Goal: Find contact information: Find contact information

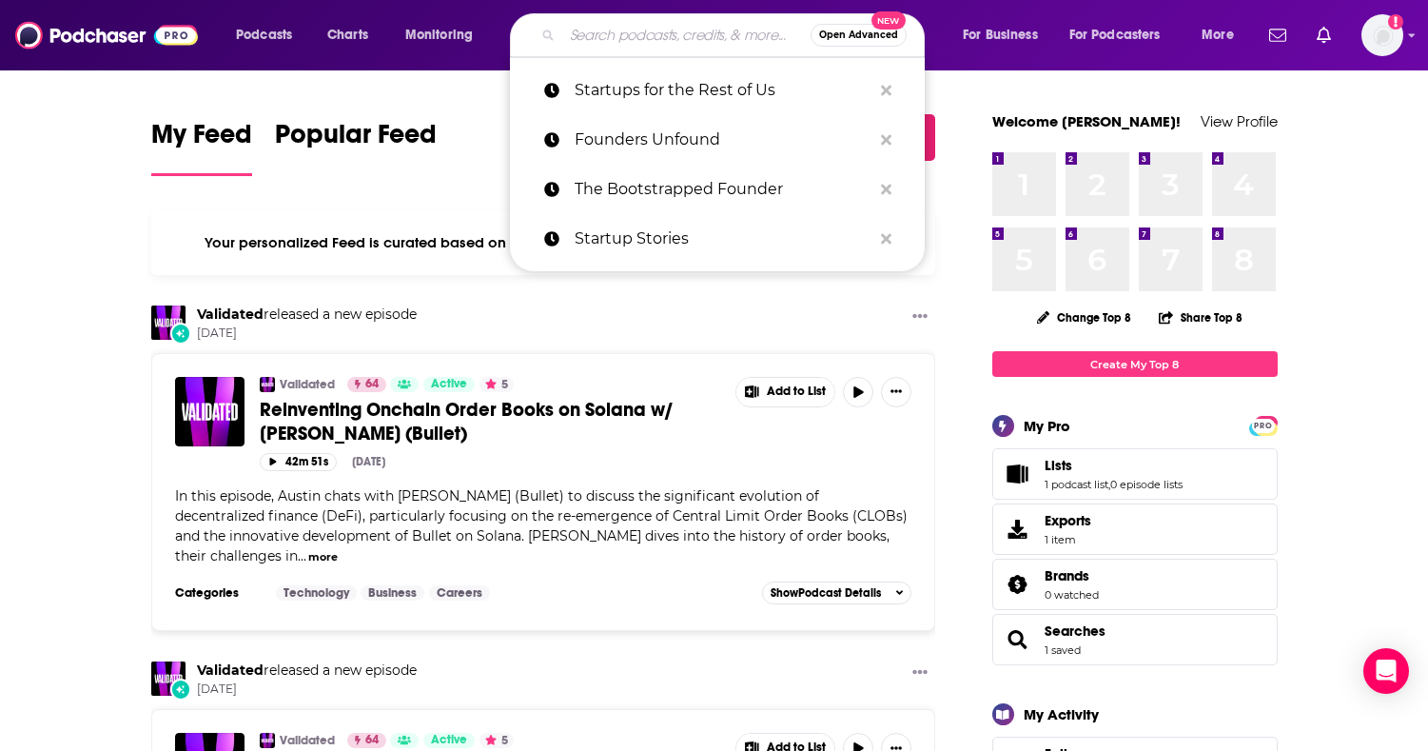
click at [646, 39] on input "Search podcasts, credits, & more..." at bounding box center [686, 35] width 248 height 30
paste input "[PERSON_NAME] “How to LA” Podcast"
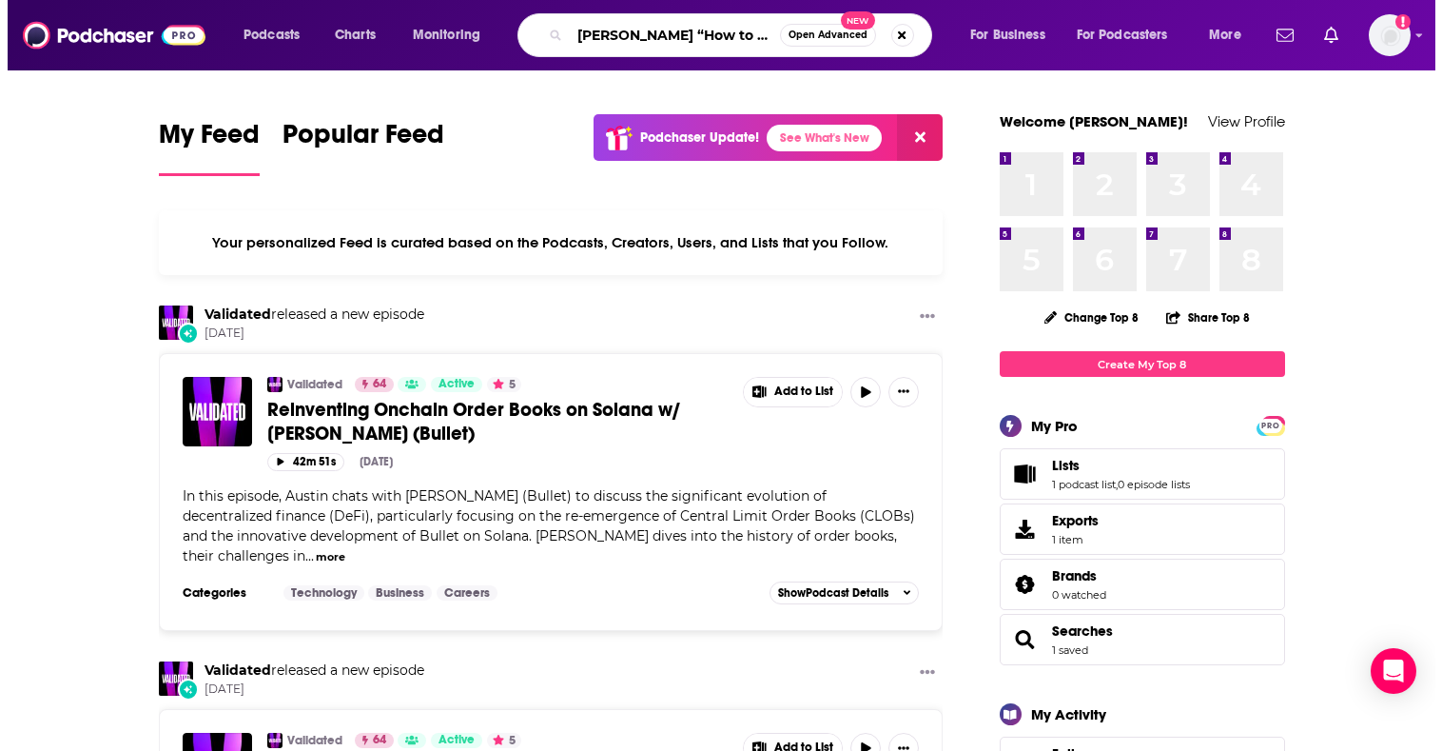
scroll to position [0, 1]
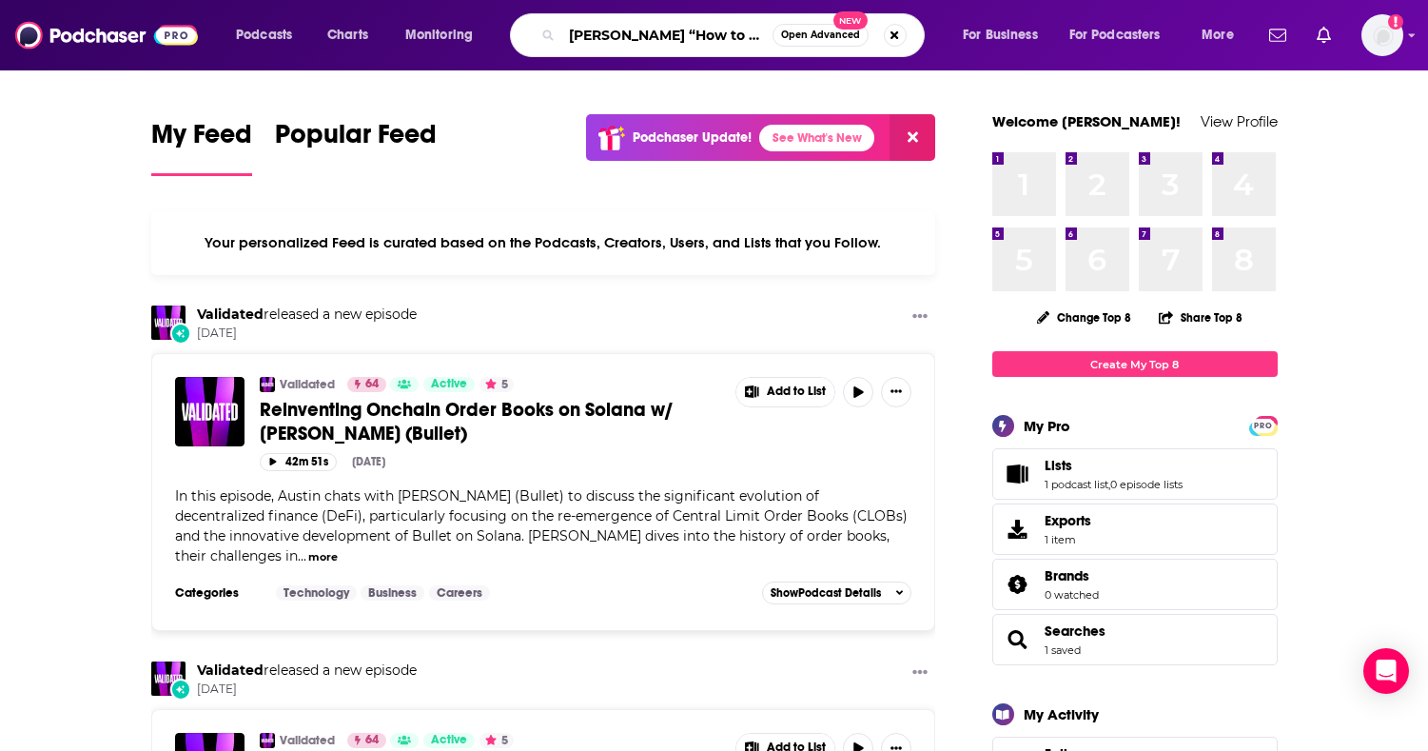
type input "[PERSON_NAME] “How to LA” Podcast"
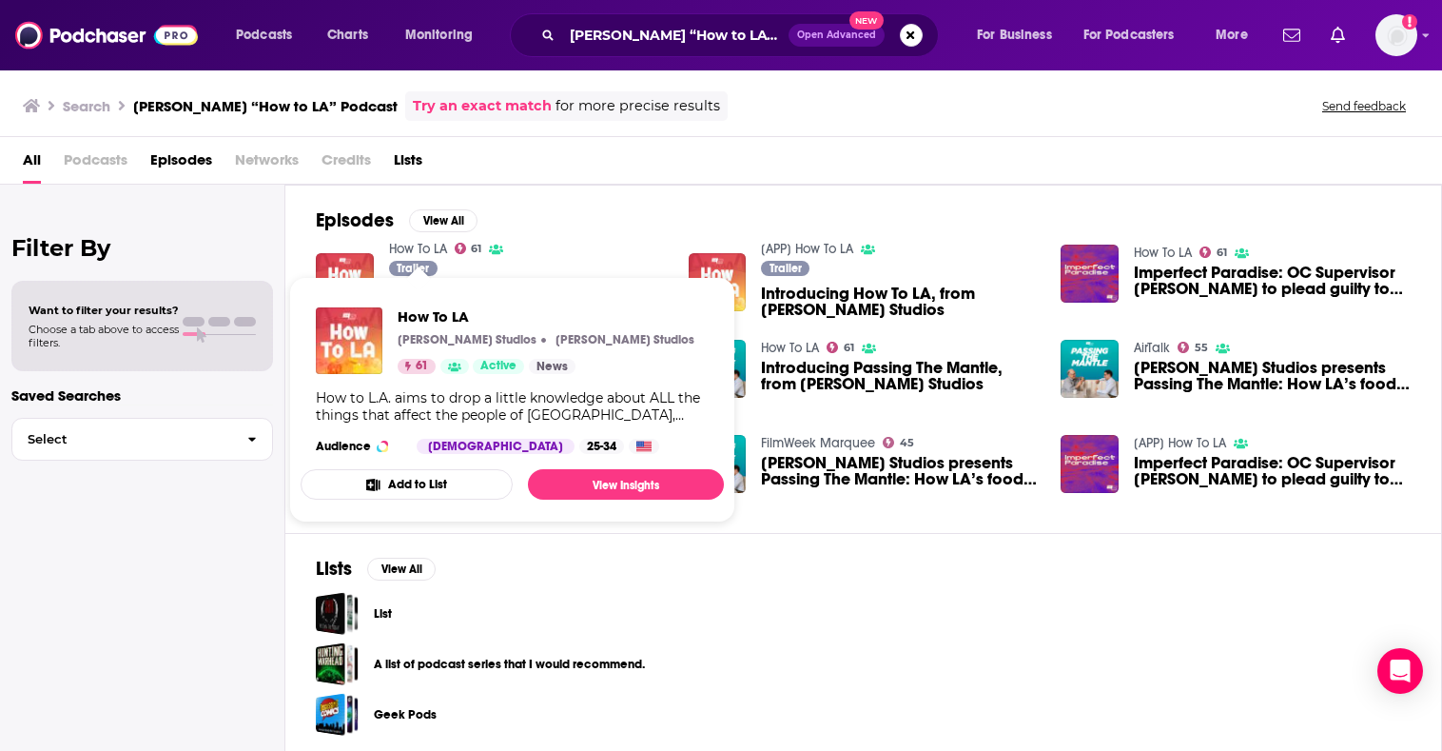
click at [413, 248] on link "How To LA" at bounding box center [418, 249] width 58 height 16
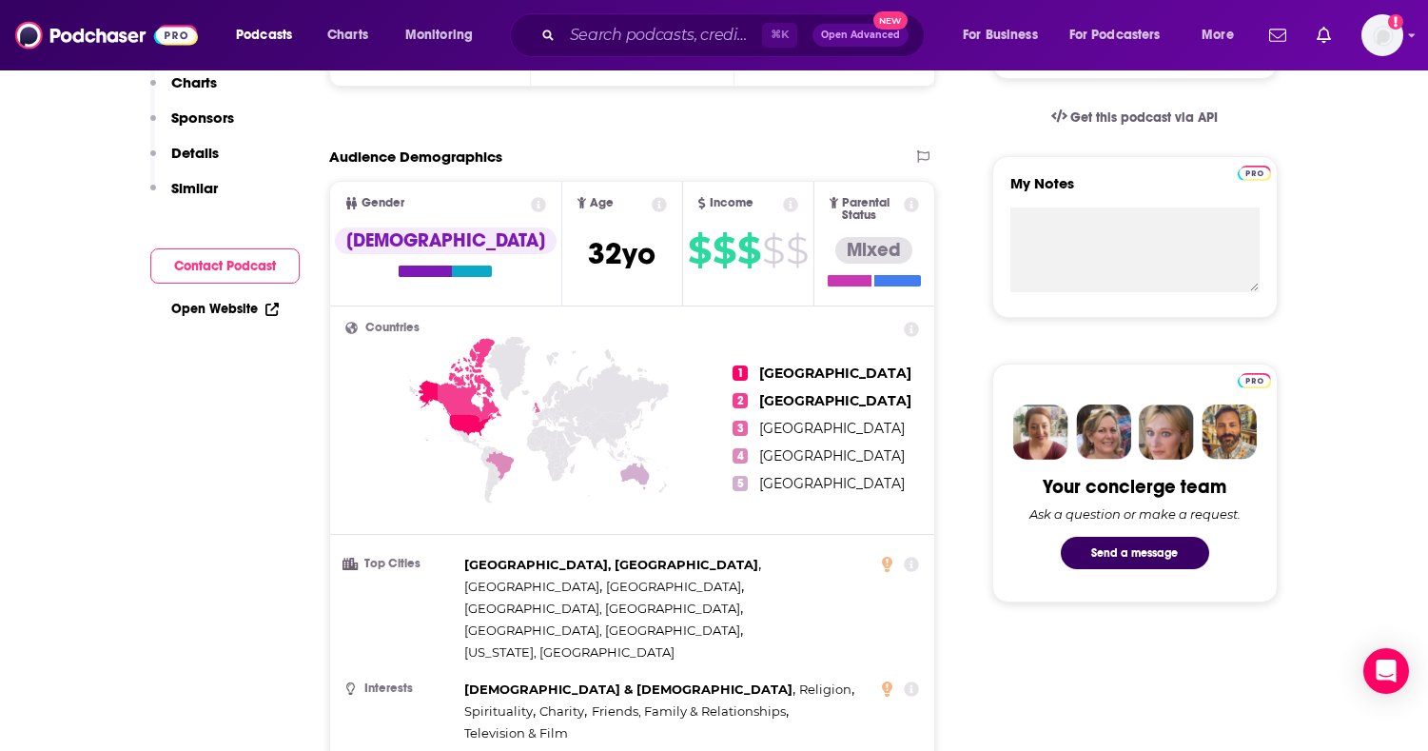
scroll to position [617, 0]
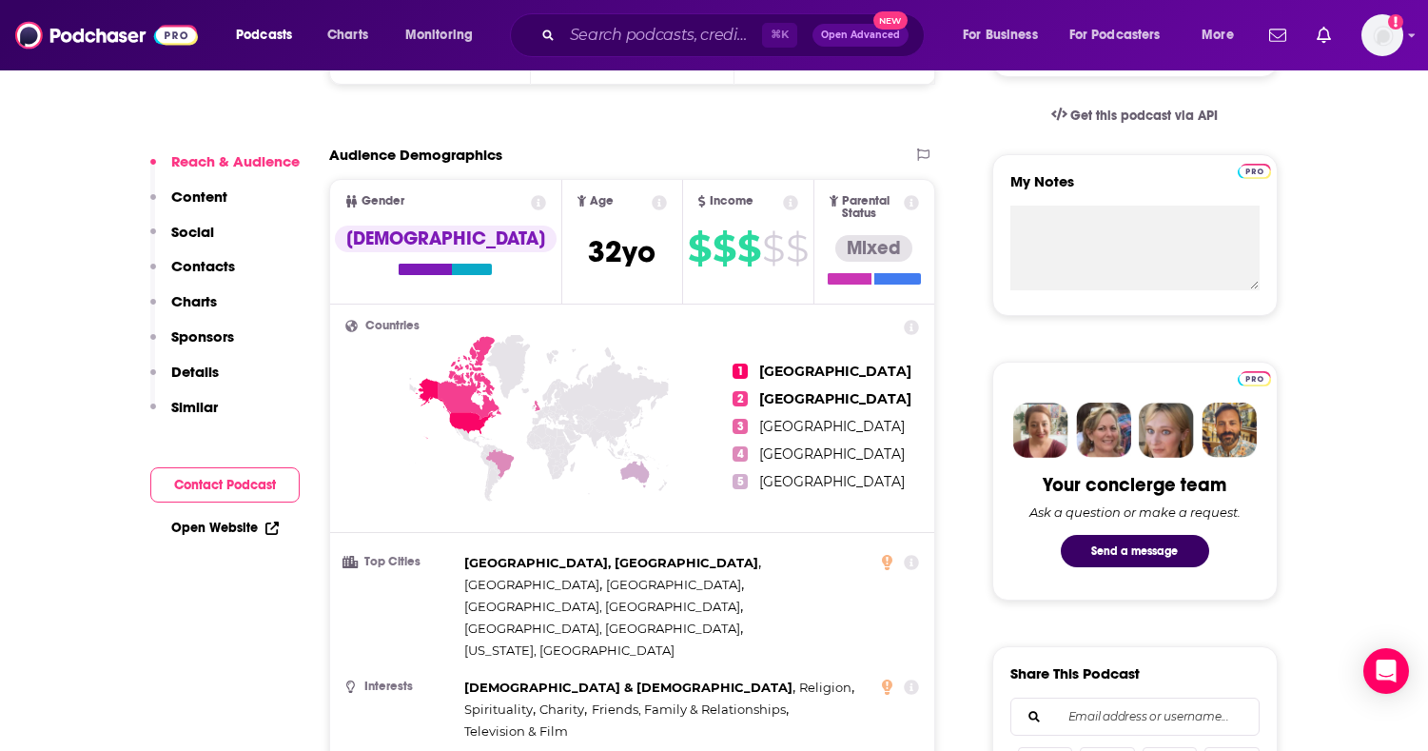
click at [216, 266] on p "Contacts" at bounding box center [203, 266] width 64 height 18
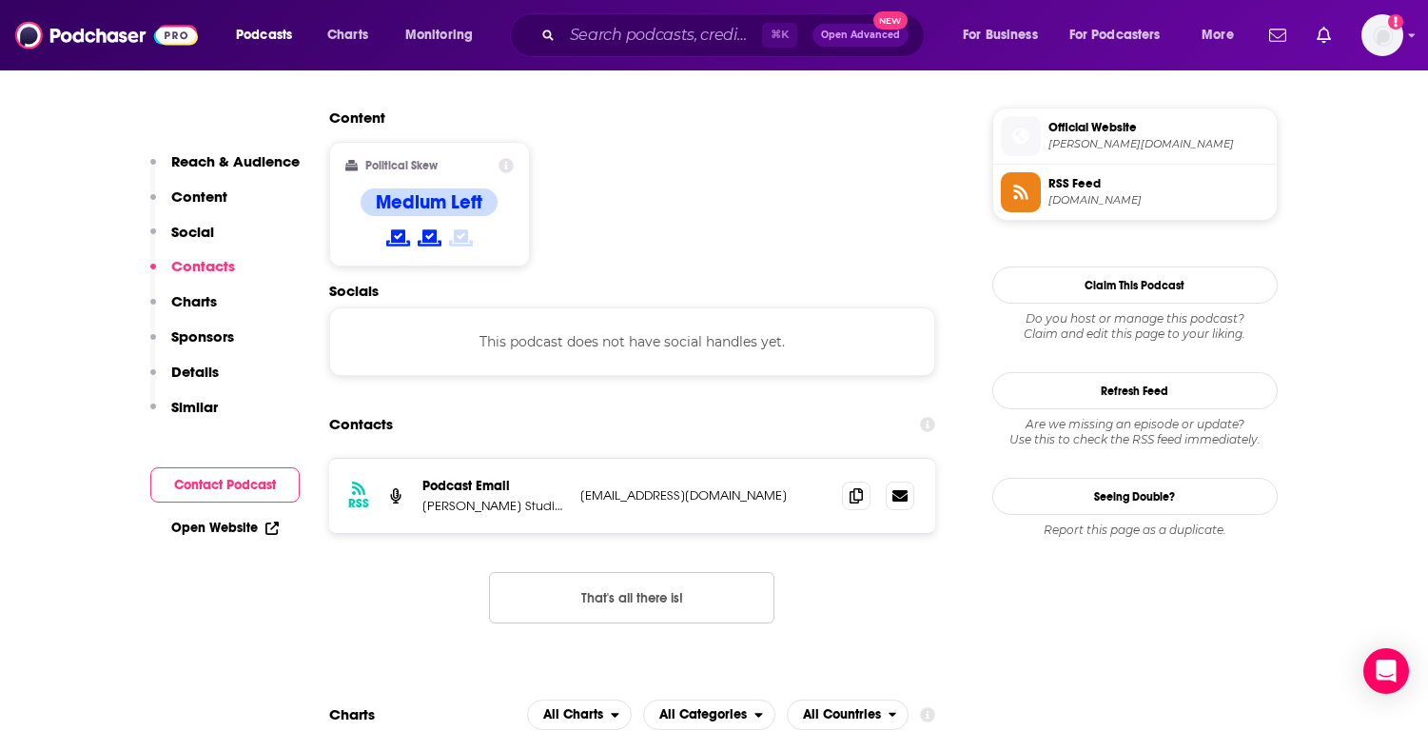
scroll to position [1508, 0]
click at [620, 486] on p "[EMAIL_ADDRESS][DOMAIN_NAME]" at bounding box center [703, 494] width 247 height 16
click at [852, 486] on icon at bounding box center [855, 493] width 13 height 15
